Goal: Navigation & Orientation: Understand site structure

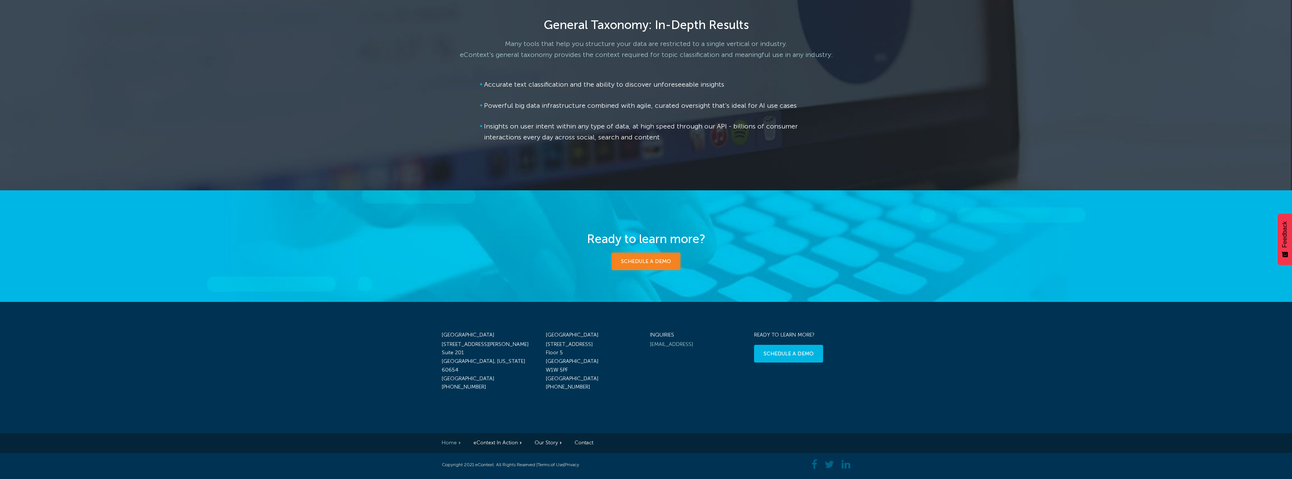
scroll to position [1143, 0]
click at [555, 442] on link "Our Story" at bounding box center [547, 443] width 27 height 6
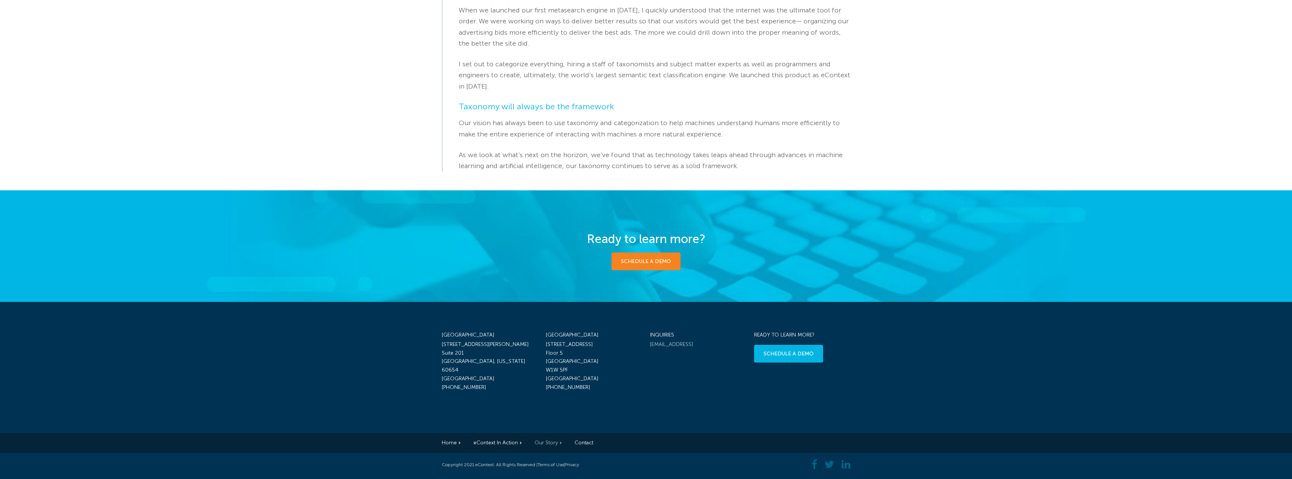
scroll to position [310, 0]
click at [496, 444] on link "eContext In Action" at bounding box center [497, 443] width 48 height 6
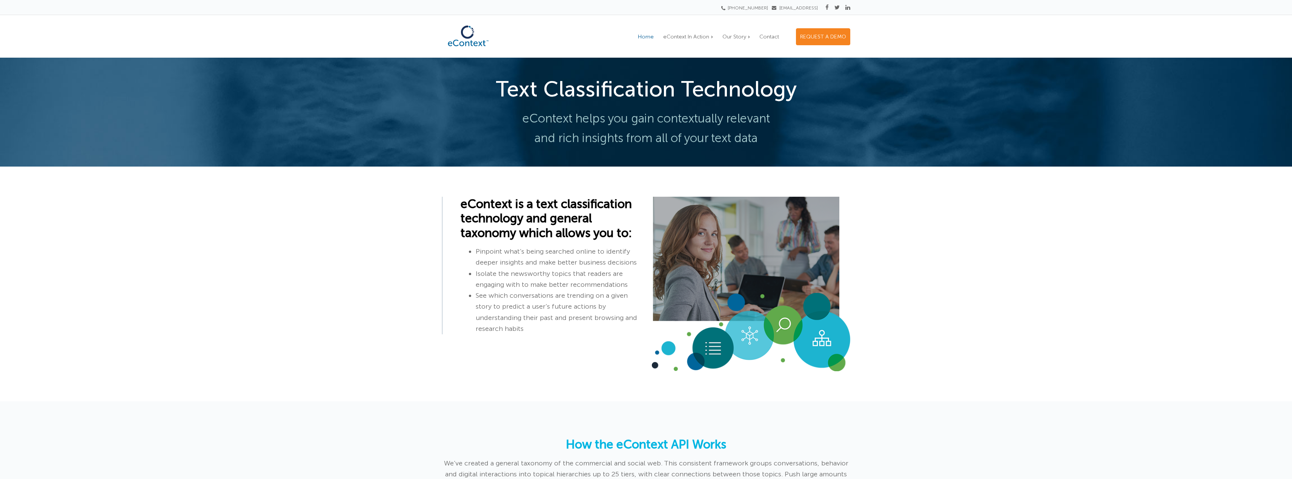
click at [643, 40] on span "Home" at bounding box center [646, 37] width 16 height 6
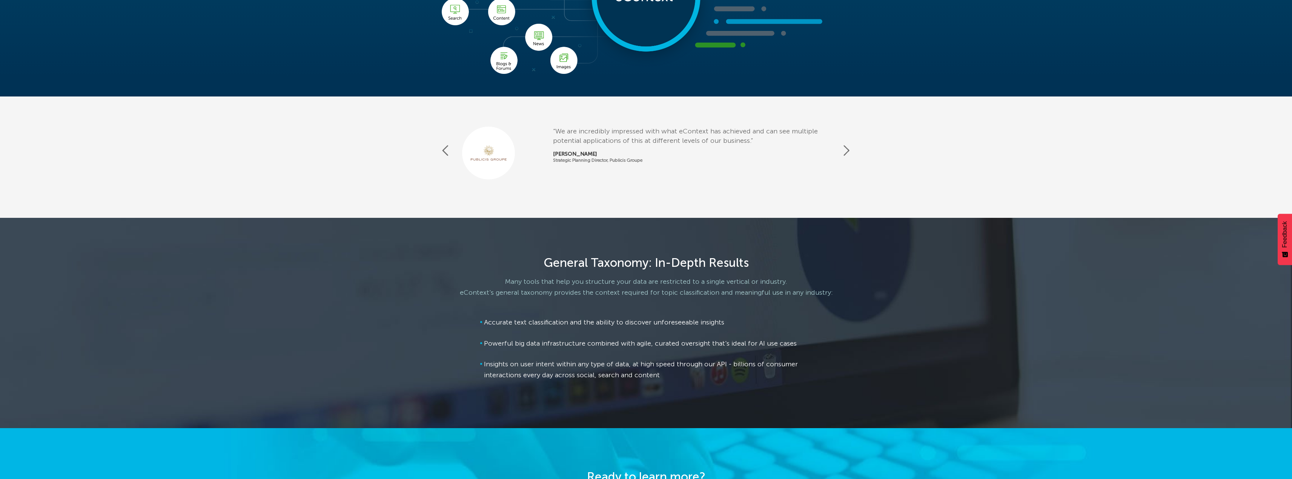
scroll to position [868, 0]
